Goal: Task Accomplishment & Management: Manage account settings

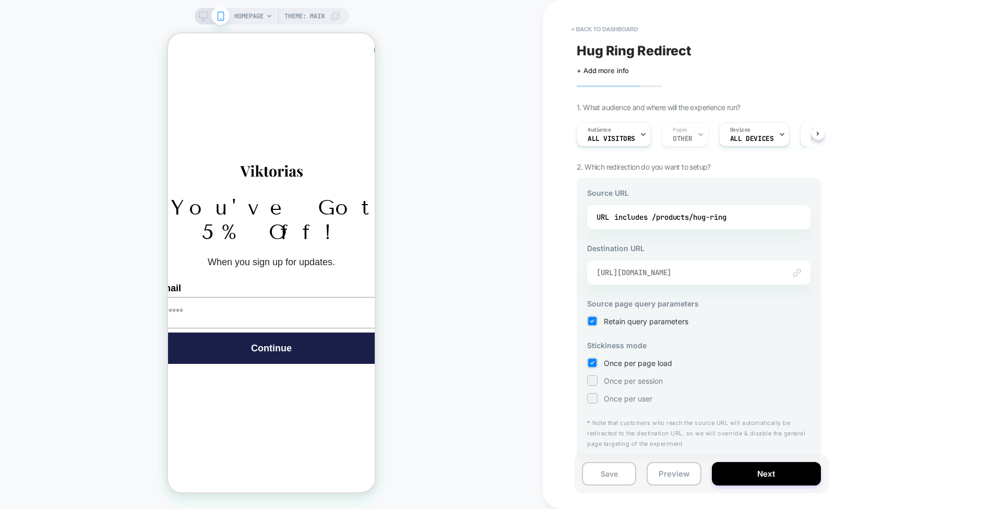
click at [649, 271] on span "https://viktorias.com/products/hugring" at bounding box center [685, 272] width 178 height 9
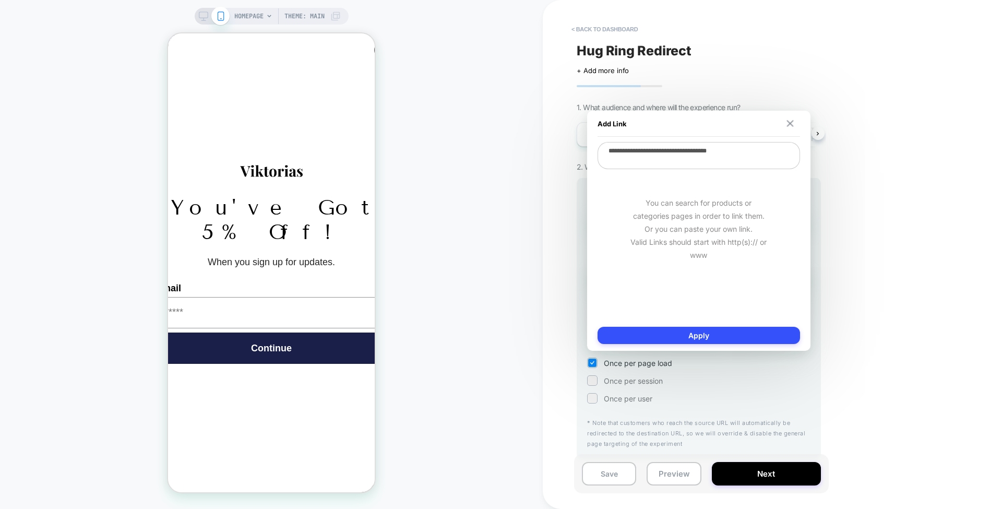
click at [790, 123] on img at bounding box center [789, 123] width 7 height 7
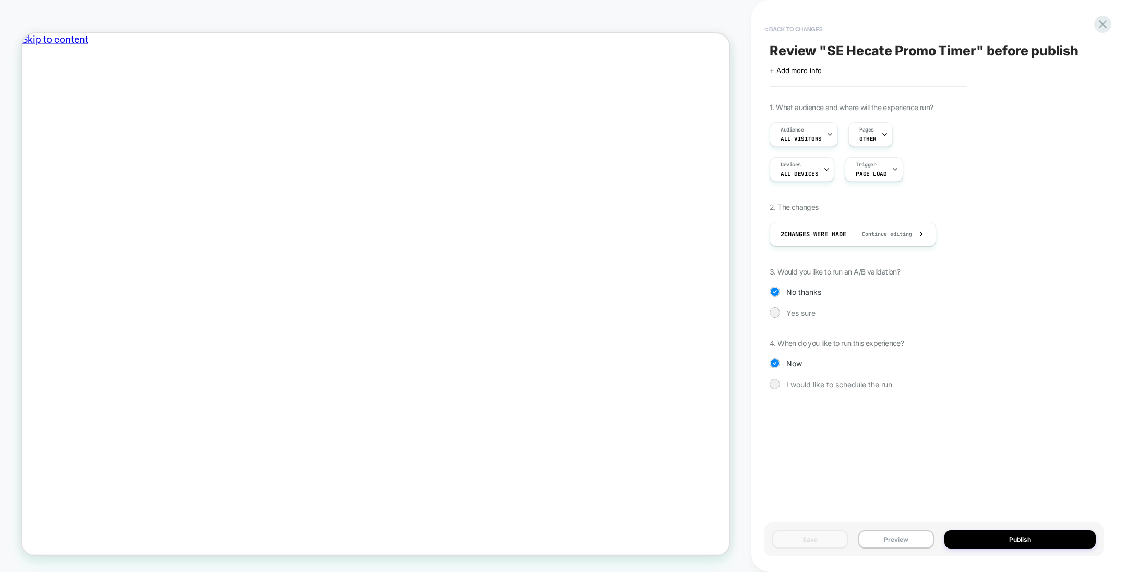
click at [797, 29] on button "< Back to changes" at bounding box center [793, 29] width 69 height 17
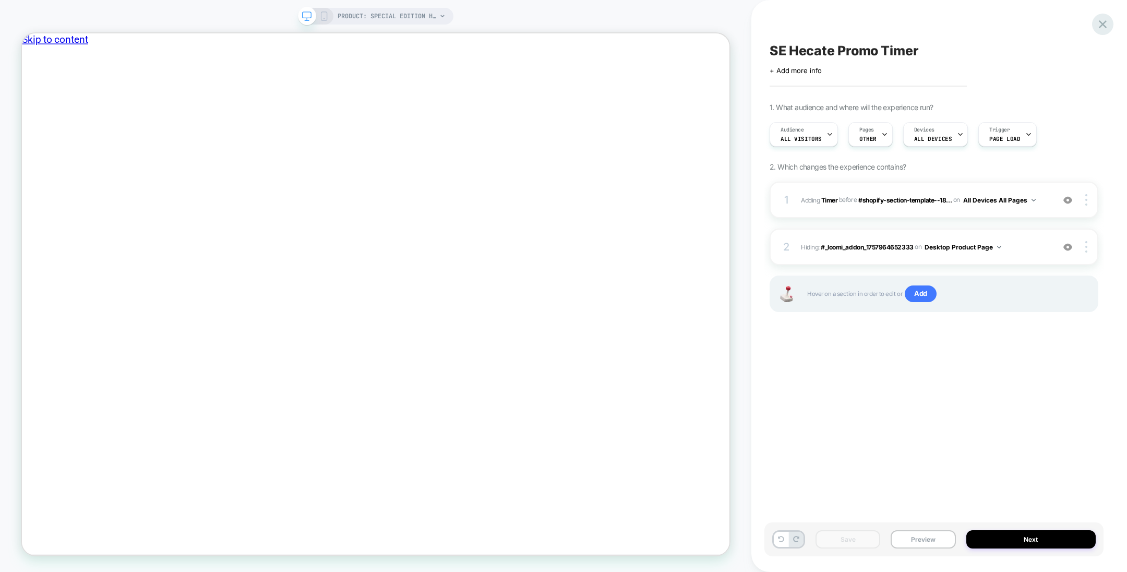
click at [1107, 22] on icon at bounding box center [1103, 24] width 14 height 14
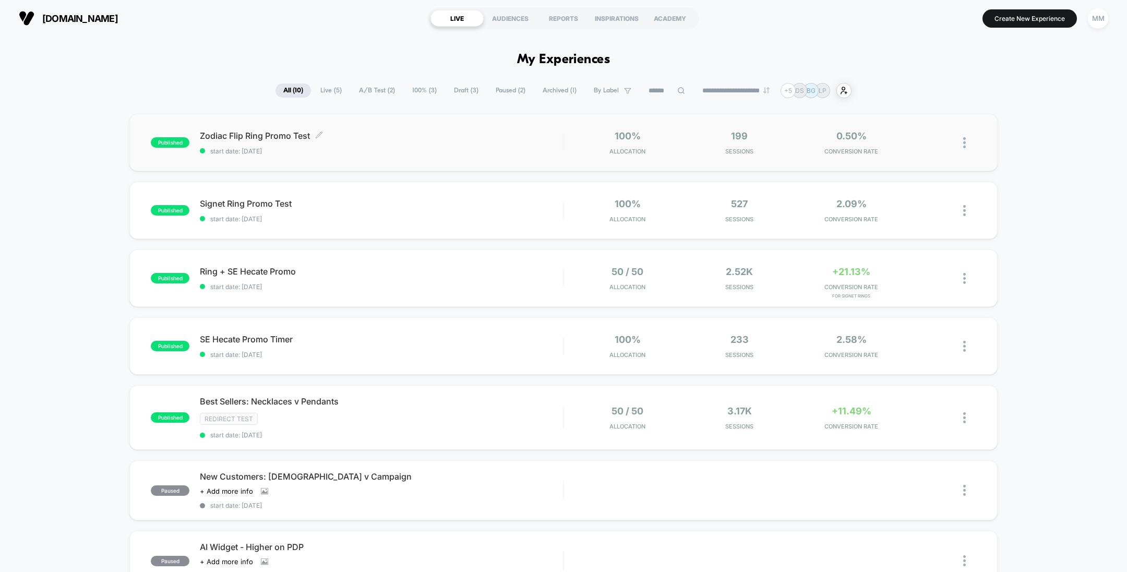
click at [399, 143] on div "Zodiac Flip Ring Promo Test Click to edit experience details Click to edit expe…" at bounding box center [381, 142] width 363 height 25
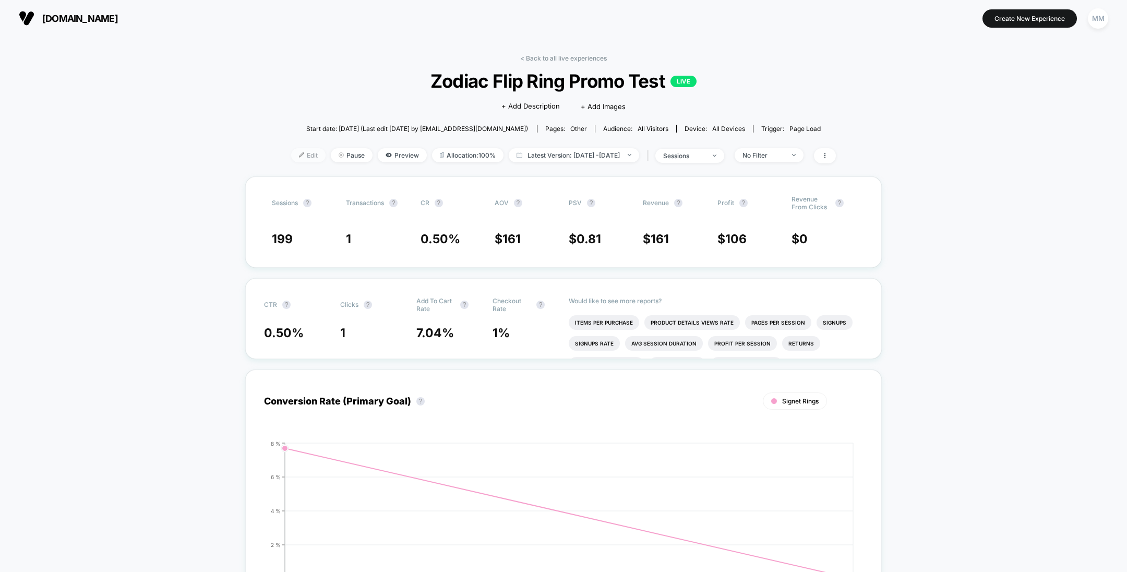
click at [295, 154] on span "Edit" at bounding box center [308, 155] width 34 height 14
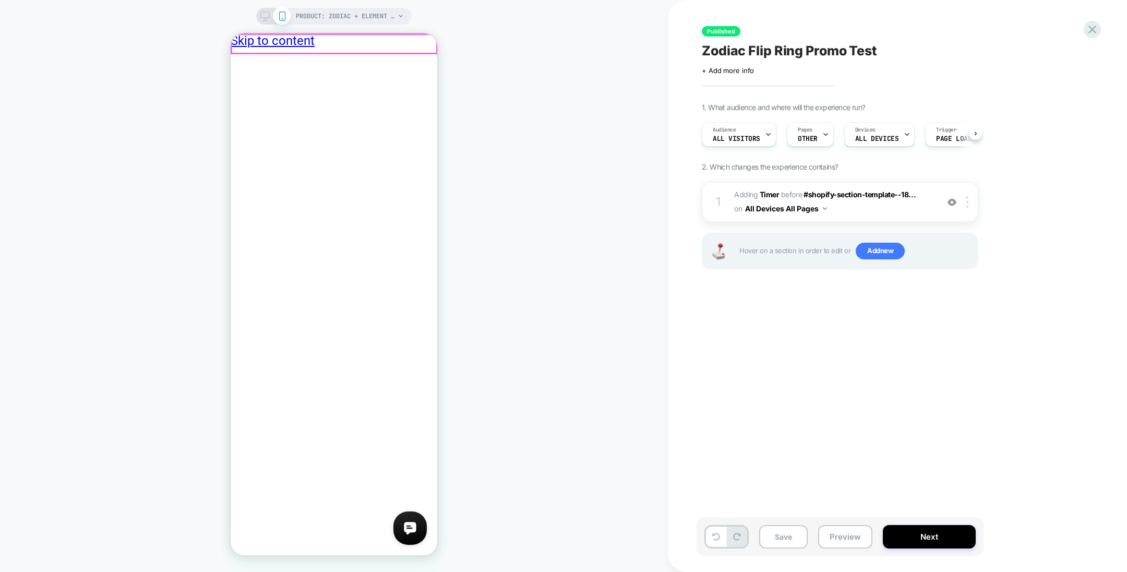
scroll to position [0, 8]
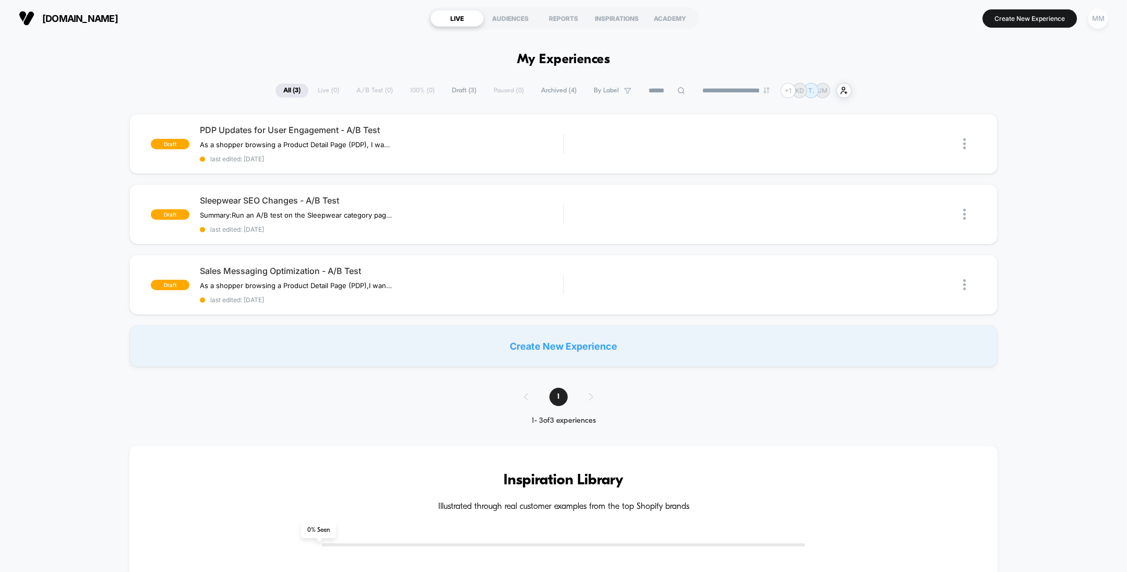
click at [1099, 14] on div "MM" at bounding box center [1098, 18] width 20 height 20
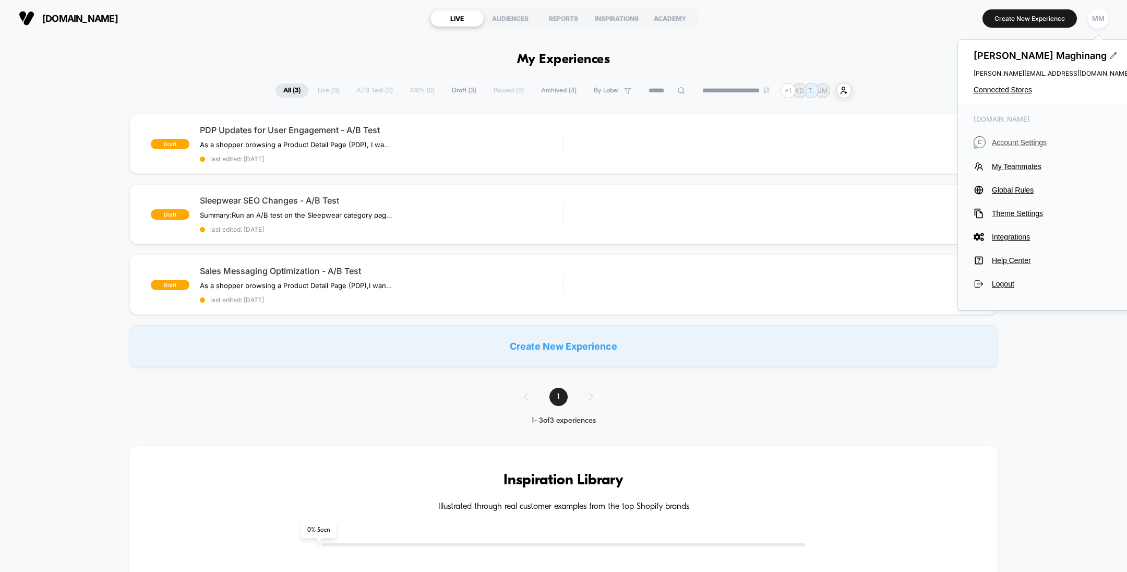
click at [1014, 140] on span "Account Settings" at bounding box center [1061, 142] width 138 height 8
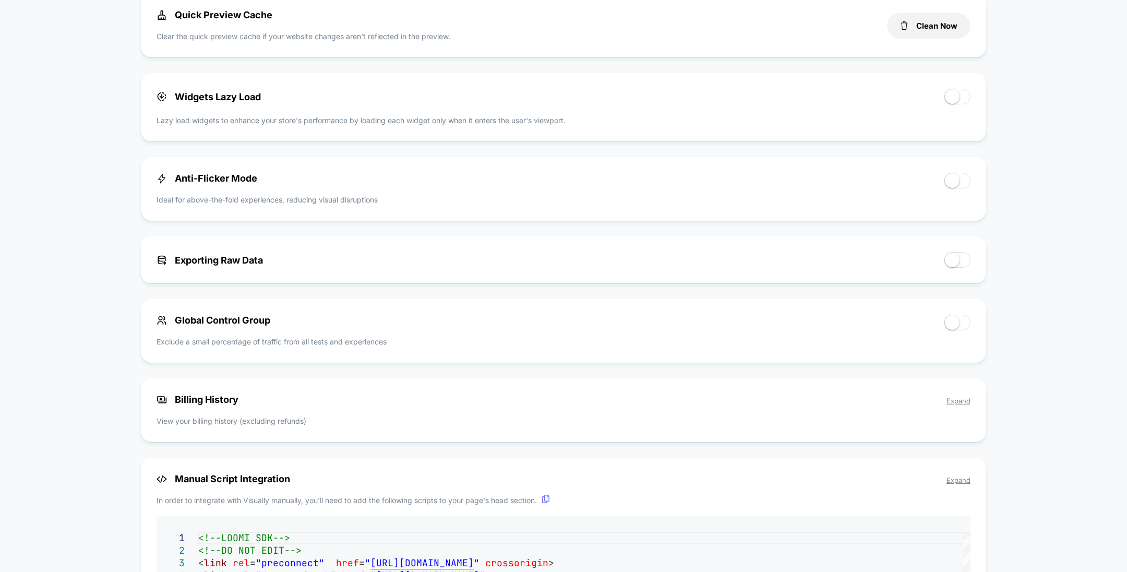
scroll to position [529, 0]
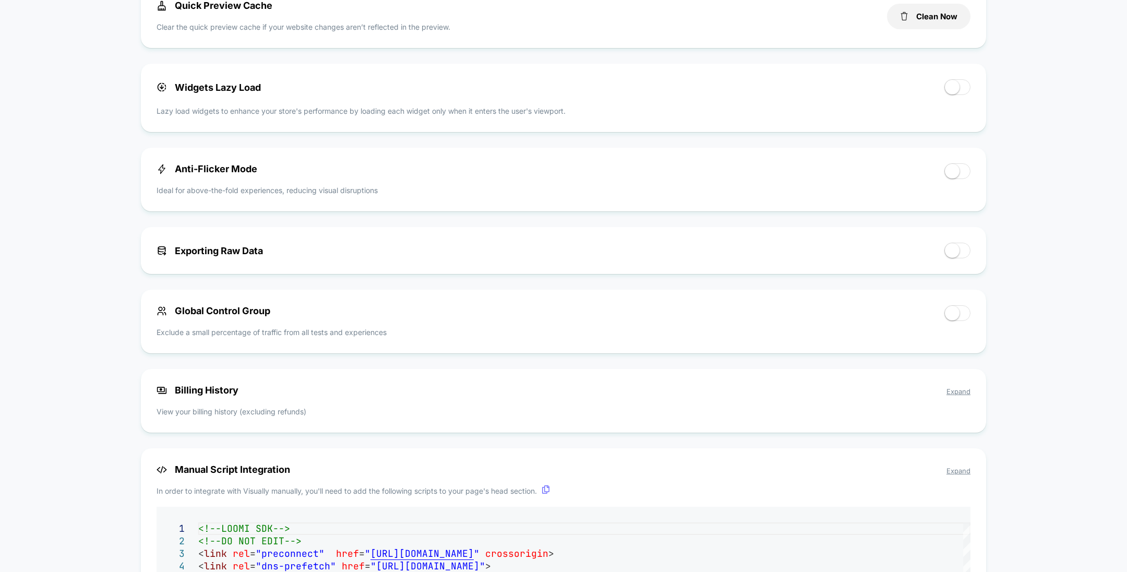
click at [956, 393] on span "Expand" at bounding box center [958, 391] width 24 height 8
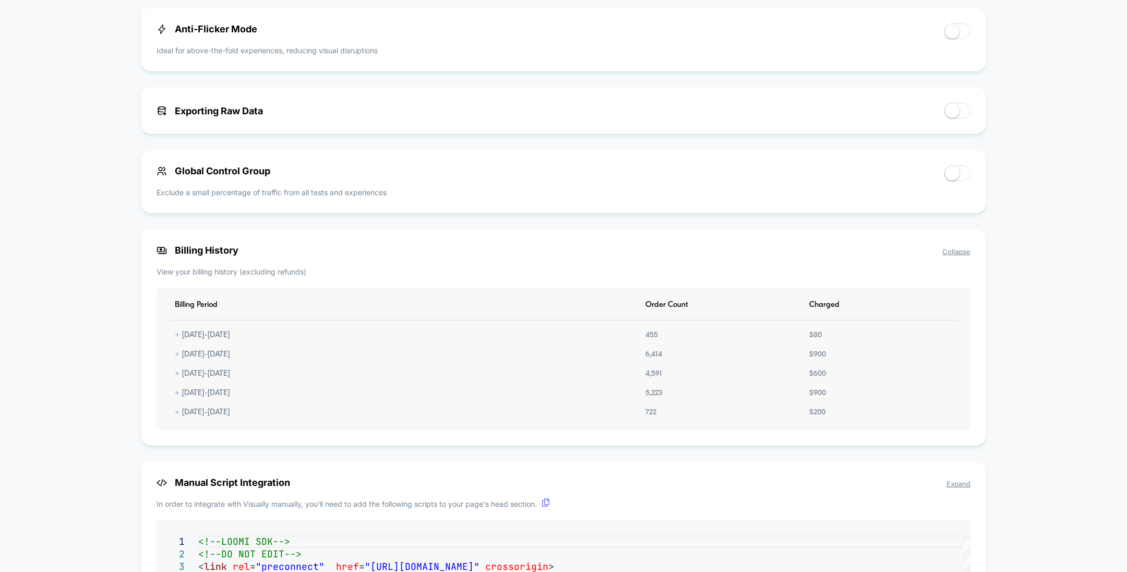
scroll to position [675, 0]
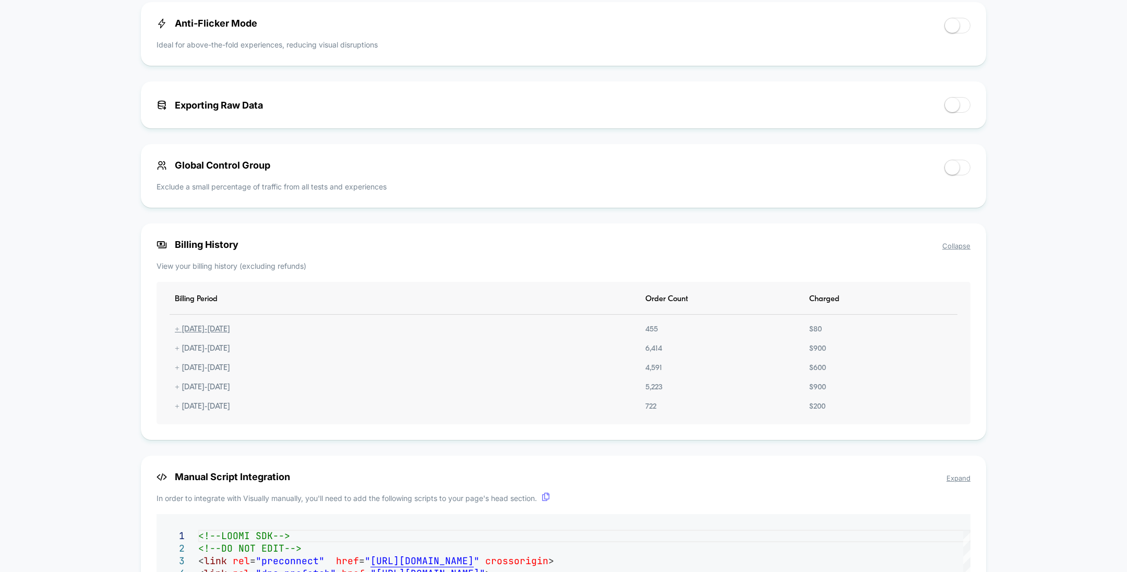
click at [175, 328] on div "+ 09.14.2025 - 10.14.2025" at bounding box center [203, 329] width 66 height 9
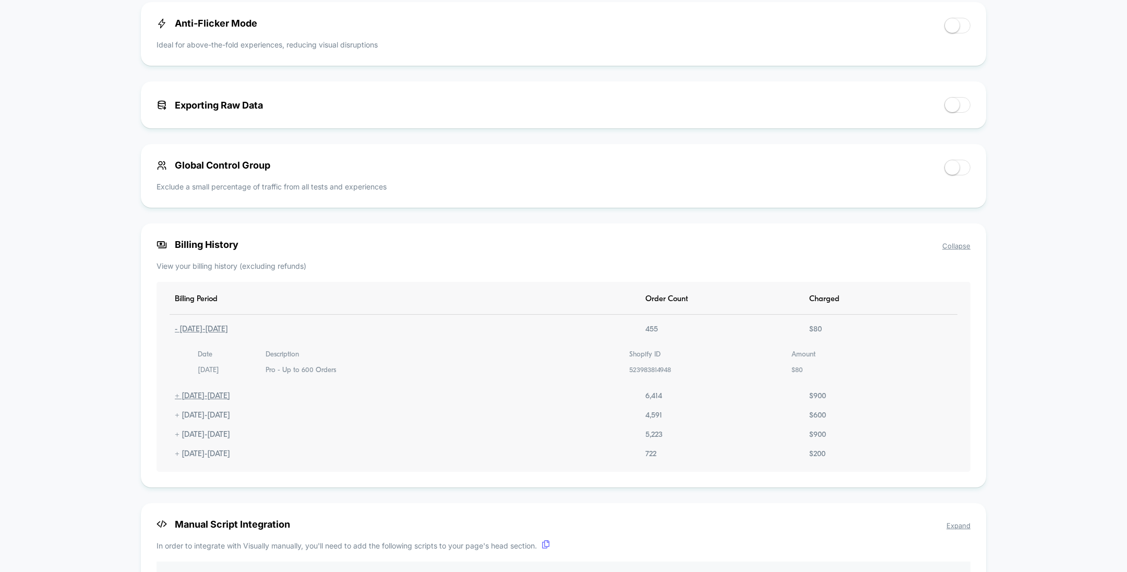
click at [195, 399] on div "+ 08.15.2025 - 09.14.2025" at bounding box center [203, 396] width 66 height 9
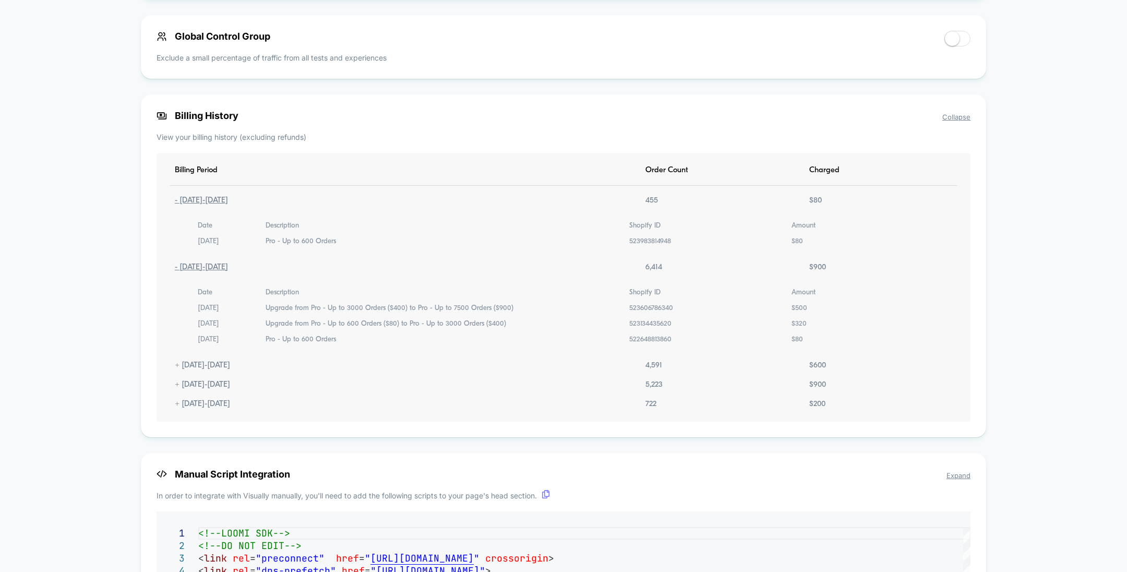
scroll to position [819, 0]
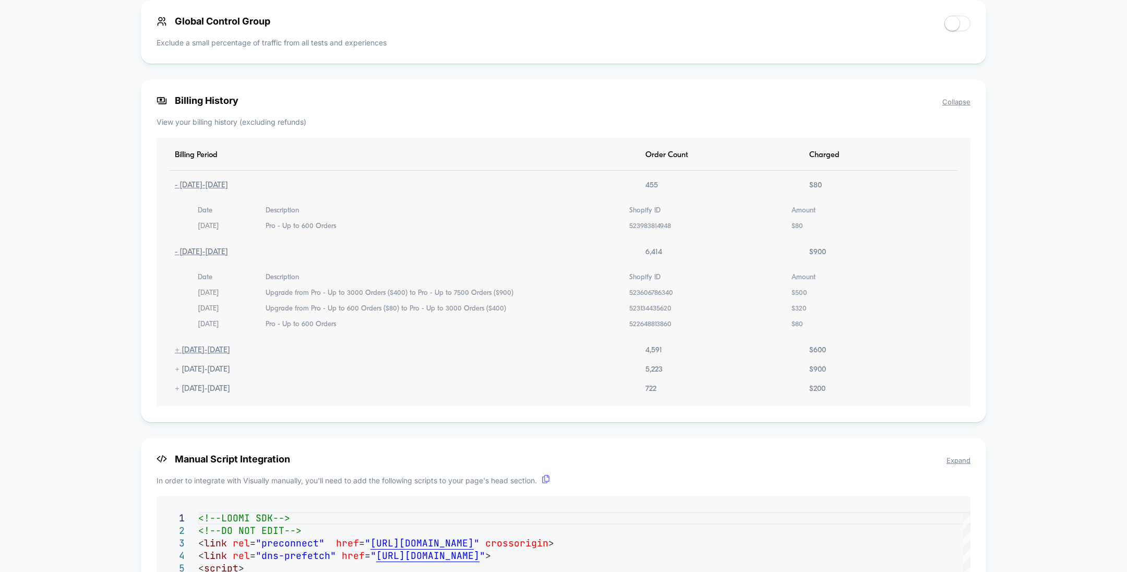
click at [199, 349] on div "+ 07.16.2025 - 08.15.2025" at bounding box center [203, 350] width 66 height 9
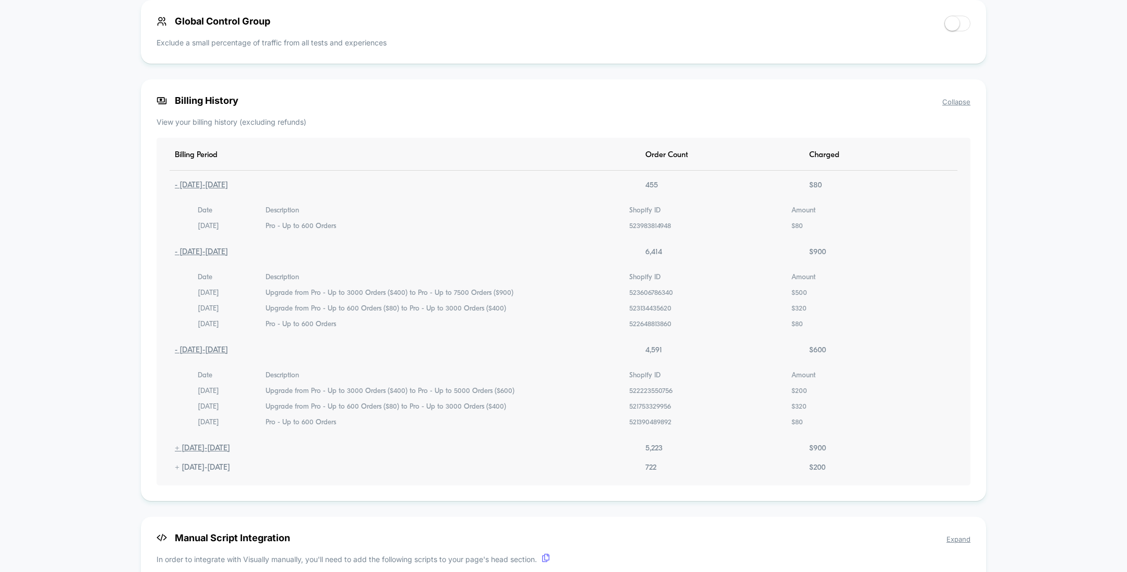
click at [216, 452] on div "+ 06.16.2025 - 07.16.2025" at bounding box center [203, 448] width 66 height 9
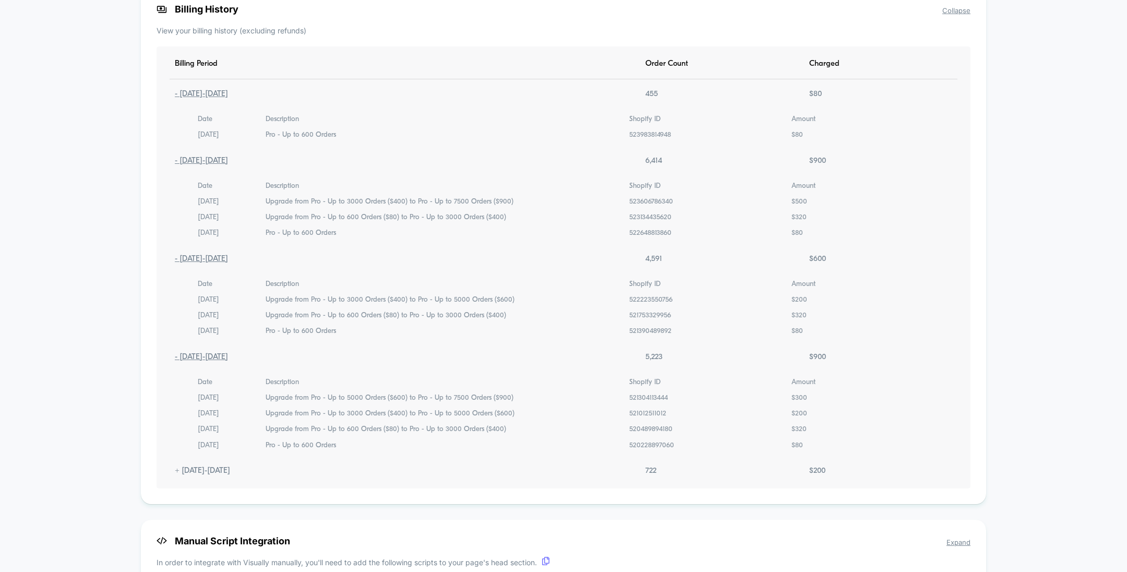
scroll to position [911, 0]
click at [209, 472] on div "+ 05.17.2025 - 06.16.2025" at bounding box center [203, 469] width 66 height 9
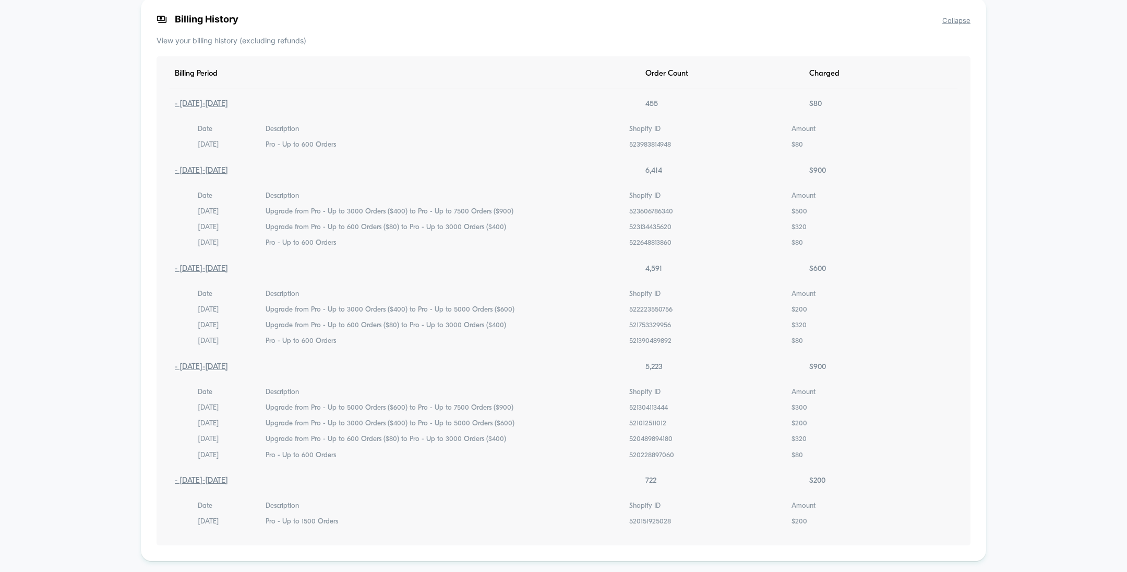
scroll to position [899, 0]
click at [233, 171] on div "- 08.15.2025 - 09.14.2025" at bounding box center [202, 171] width 64 height 9
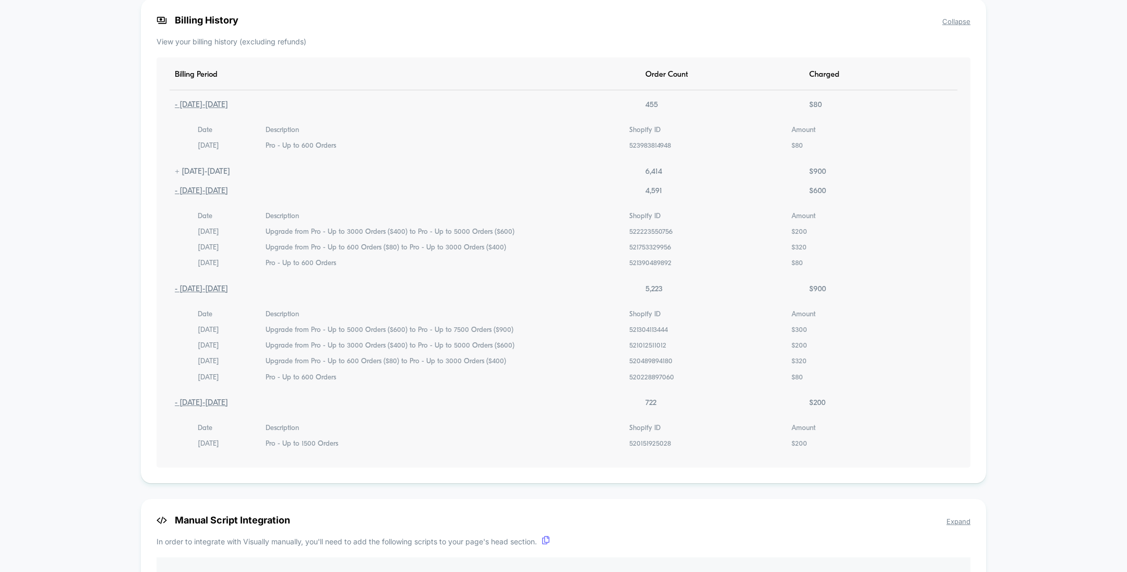
click at [233, 104] on div "- 09.14.2025 - 10.14.2025" at bounding box center [202, 105] width 64 height 9
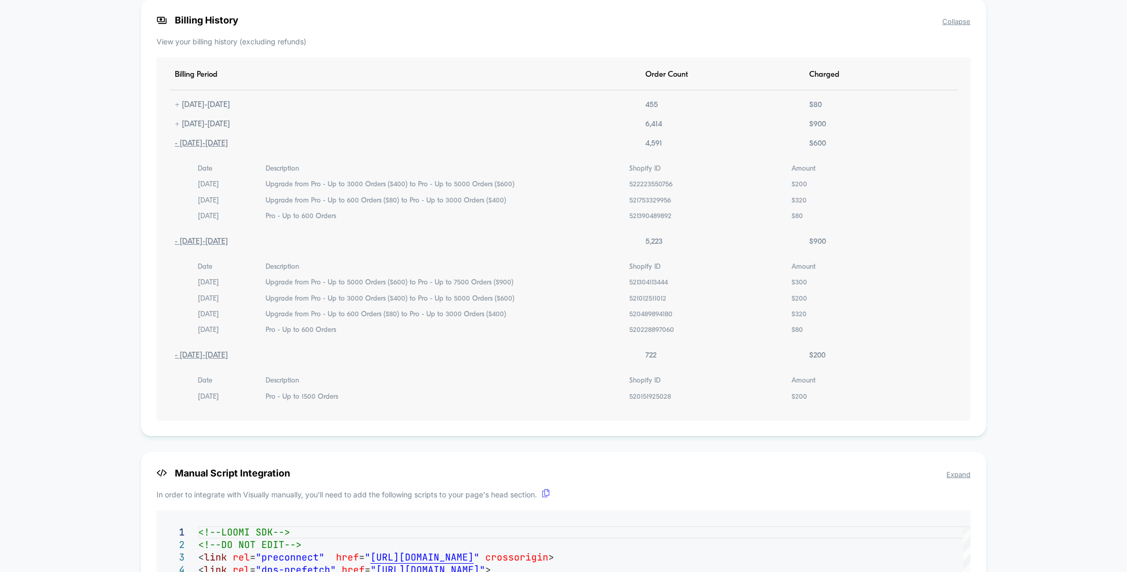
click at [233, 147] on div "- 07.16.2025 - 08.15.2025" at bounding box center [202, 143] width 64 height 9
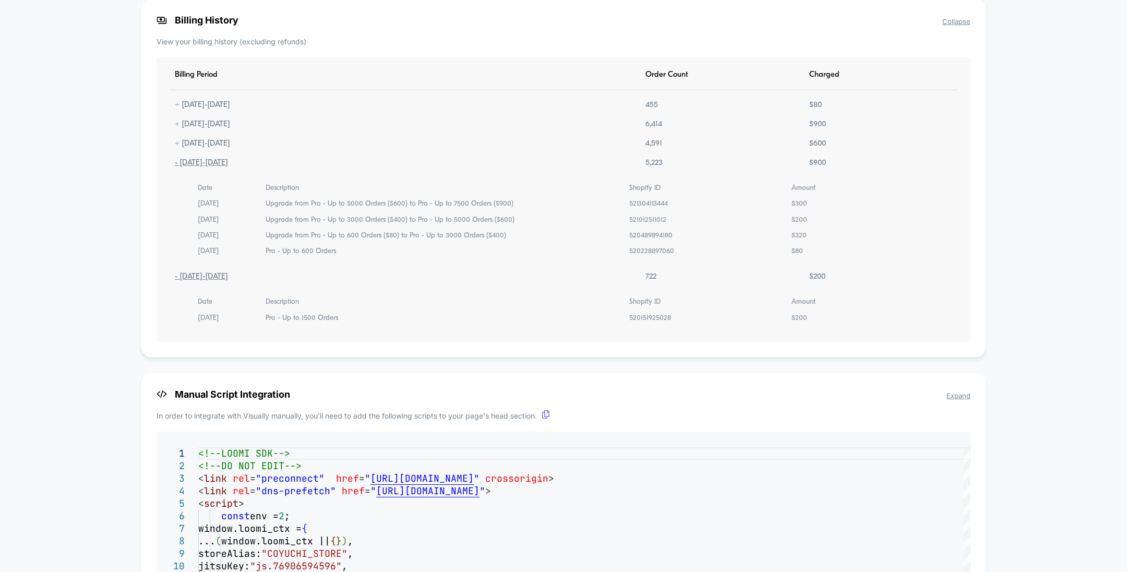
click at [233, 163] on div "- 06.16.2025 - 07.16.2025" at bounding box center [202, 163] width 64 height 9
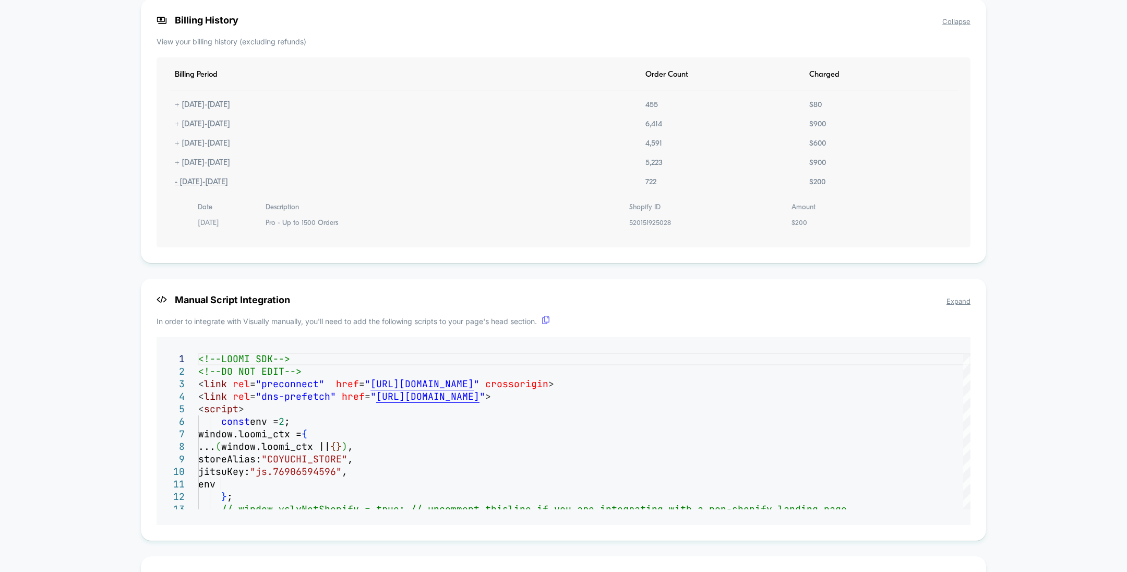
click at [233, 183] on div "- 05.17.2025 - 06.16.2025" at bounding box center [202, 182] width 64 height 9
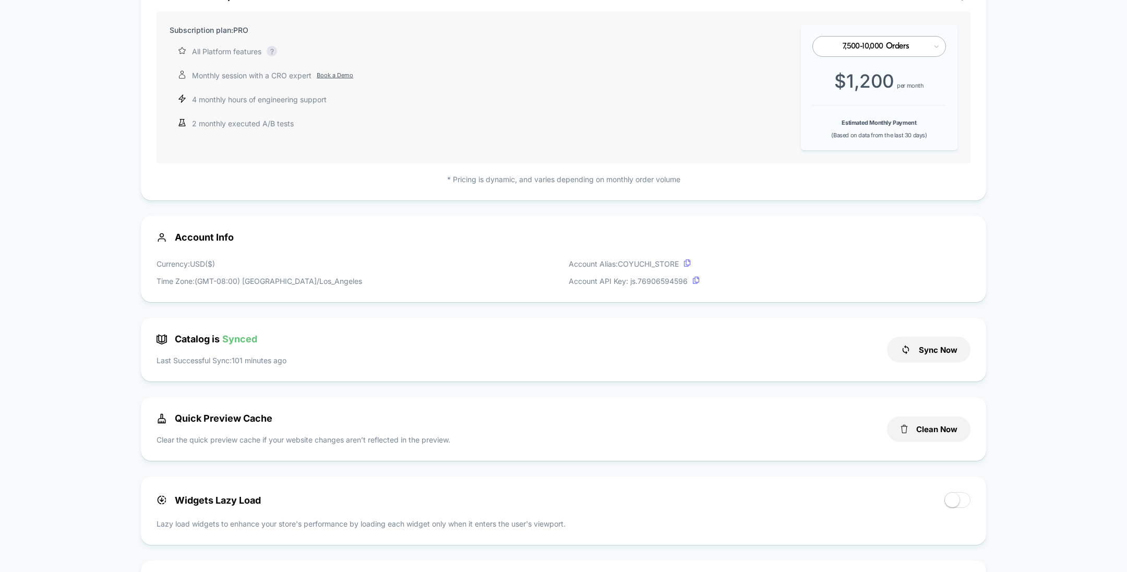
scroll to position [0, 0]
